Goal: Information Seeking & Learning: Check status

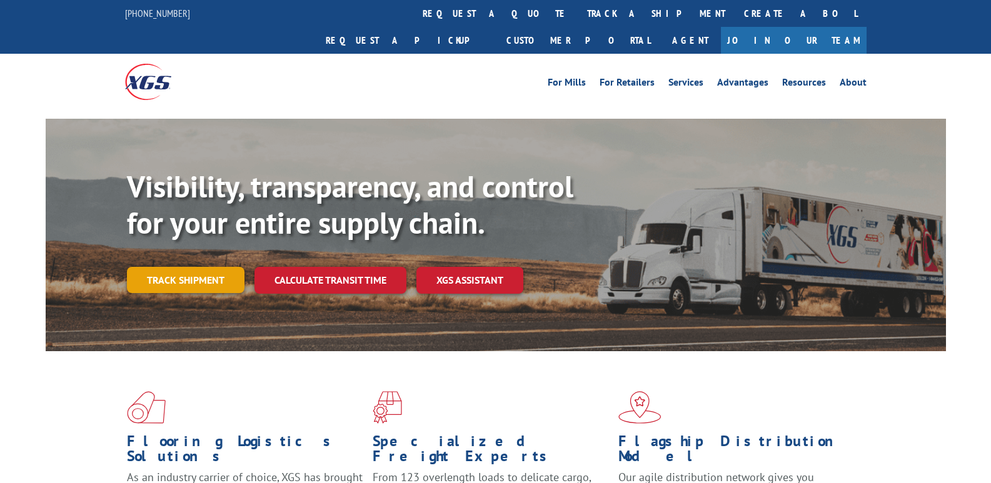
click at [186, 267] on link "Track shipment" at bounding box center [185, 280] width 117 height 26
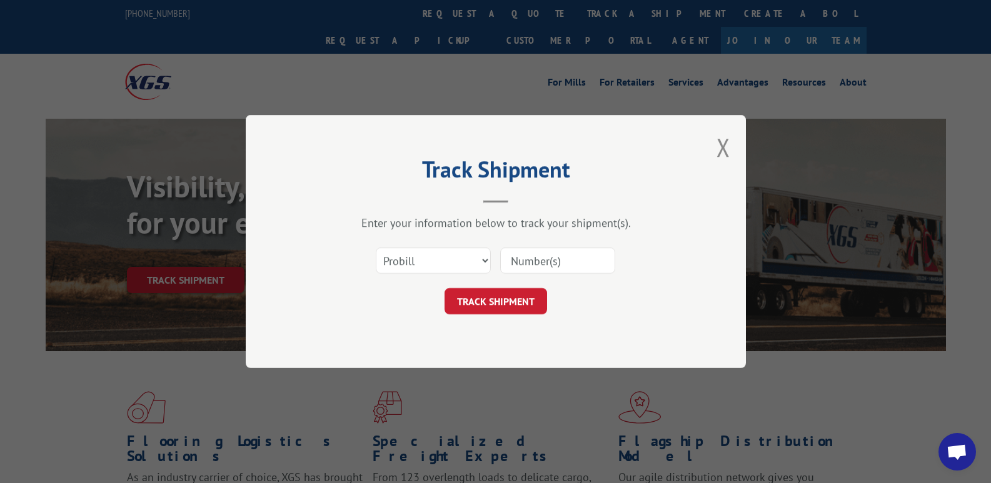
click at [495, 257] on div "Select category... Probill BOL PO" at bounding box center [495, 260] width 375 height 41
click at [469, 258] on select "Select category... Probill BOL PO" at bounding box center [433, 260] width 115 height 26
select select "bol"
click at [376, 247] on select "Select category... Probill BOL PO" at bounding box center [433, 260] width 115 height 26
paste input "2850363"
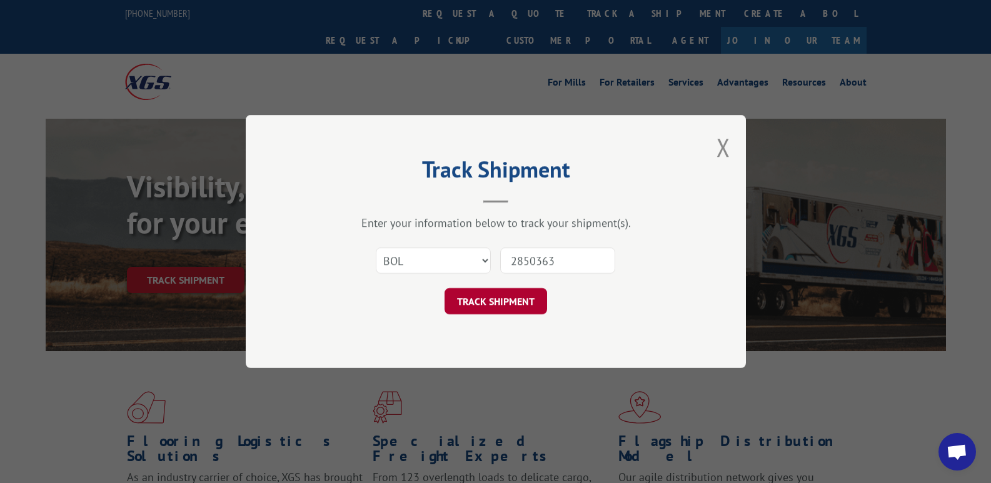
type input "2850363"
click at [494, 301] on button "TRACK SHIPMENT" at bounding box center [495, 301] width 102 height 26
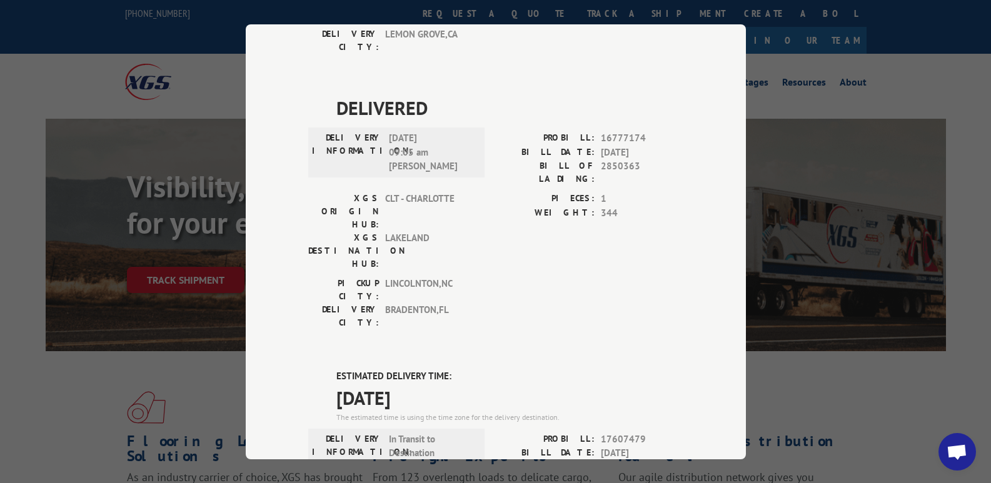
scroll to position [375, 0]
